Goal: Information Seeking & Learning: Learn about a topic

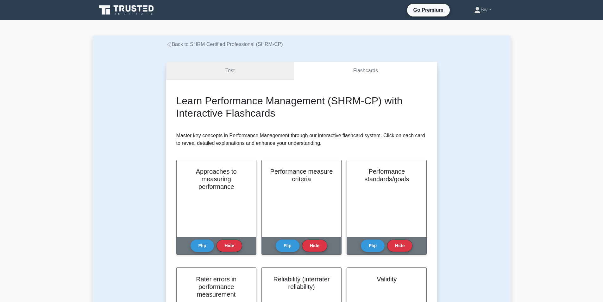
click at [236, 70] on link "Test" at bounding box center [230, 71] width 128 height 18
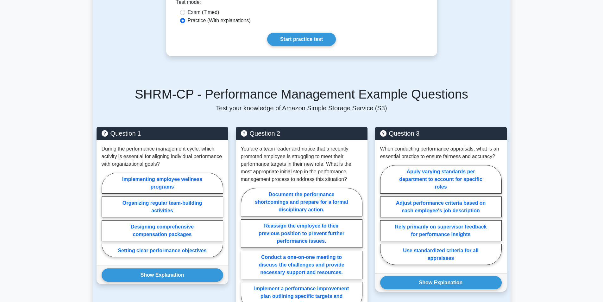
scroll to position [412, 0]
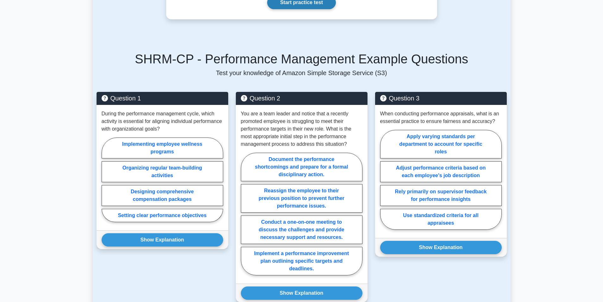
click at [295, 9] on link "Start practice test" at bounding box center [301, 2] width 69 height 13
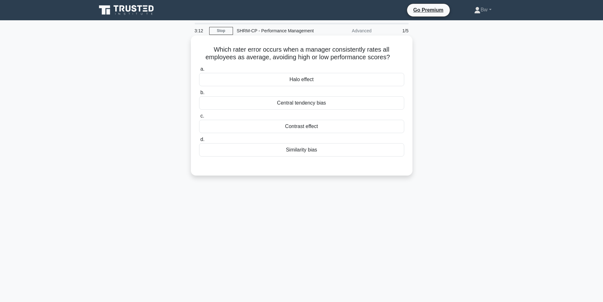
click at [313, 102] on div "Central tendency bias" at bounding box center [301, 102] width 205 height 13
click at [199, 95] on input "b. Central tendency bias" at bounding box center [199, 93] width 0 height 4
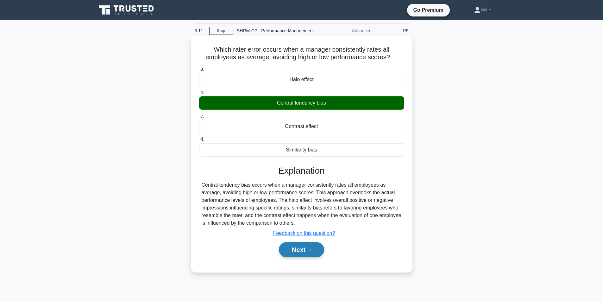
click at [298, 251] on button "Next" at bounding box center [301, 249] width 45 height 15
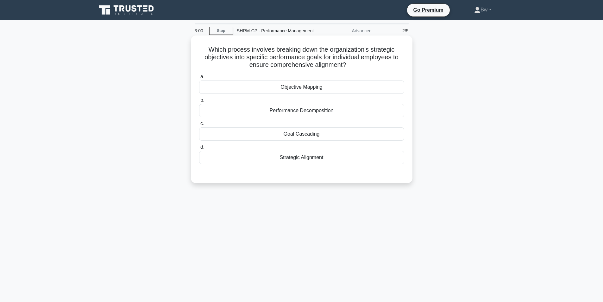
click at [350, 161] on div "Strategic Alignment" at bounding box center [301, 157] width 205 height 13
click at [199, 149] on input "d. Strategic Alignment" at bounding box center [199, 147] width 0 height 4
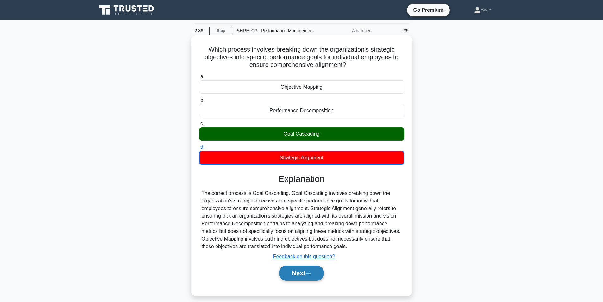
click at [308, 273] on button "Next" at bounding box center [301, 272] width 45 height 15
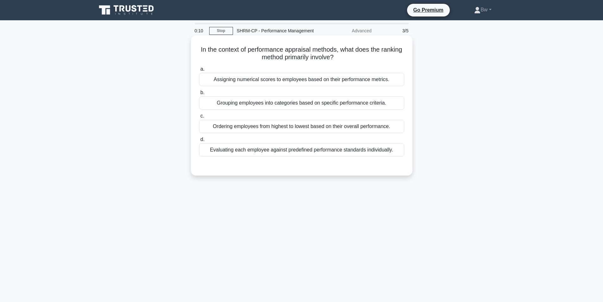
click at [253, 150] on div "Evaluating each employee against predefined performance standards individually." at bounding box center [301, 149] width 205 height 13
click at [199, 142] on input "d. Evaluating each employee against predefined performance standards individual…" at bounding box center [199, 139] width 0 height 4
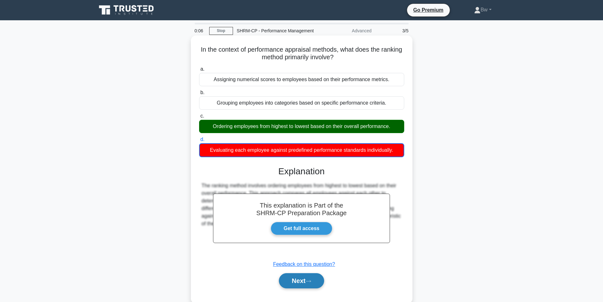
click at [300, 280] on button "Next" at bounding box center [301, 280] width 45 height 15
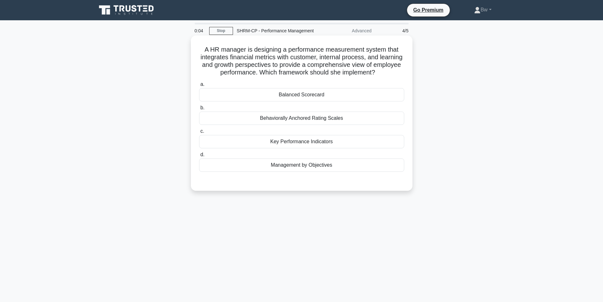
click at [322, 97] on div "Balanced Scorecard" at bounding box center [301, 94] width 205 height 13
click at [199, 86] on input "a. Balanced Scorecard" at bounding box center [199, 84] width 0 height 4
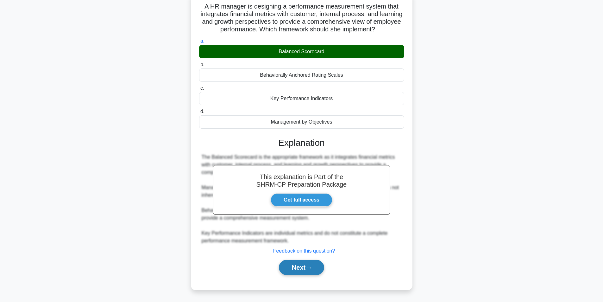
click at [311, 268] on icon at bounding box center [308, 268] width 5 height 2
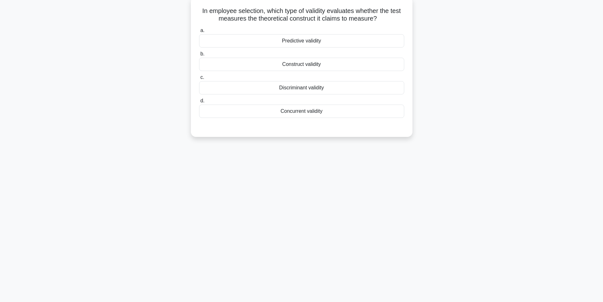
scroll to position [40, 0]
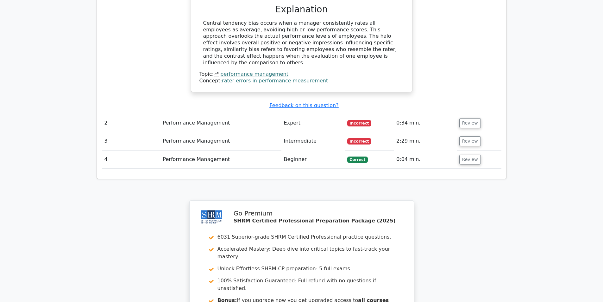
scroll to position [743, 0]
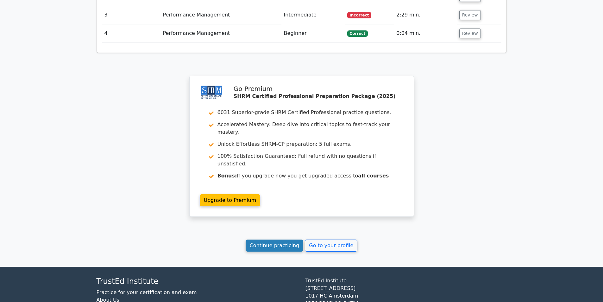
click at [275, 239] on link "Continue practicing" at bounding box center [275, 245] width 58 height 12
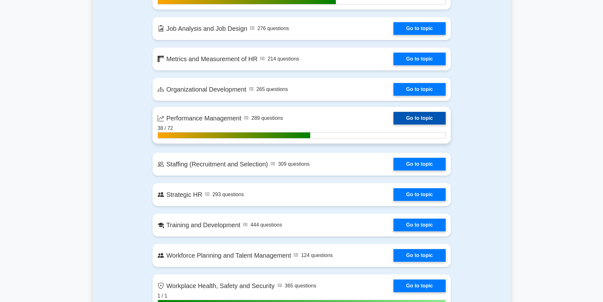
scroll to position [760, 0]
